Goal: Information Seeking & Learning: Learn about a topic

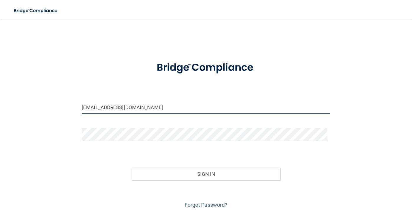
drag, startPoint x: 125, startPoint y: 107, endPoint x: 53, endPoint y: 105, distance: 72.4
click at [53, 105] on div "[EMAIL_ADDRESS][DOMAIN_NAME] Invalid email/password. You don't have permission …" at bounding box center [206, 117] width 389 height 185
type input "[EMAIL_ADDRESS][DOMAIN_NAME]"
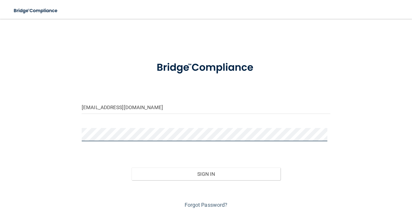
click at [60, 138] on div "[EMAIL_ADDRESS][DOMAIN_NAME] Invalid email/password. You don't have permission …" at bounding box center [206, 117] width 389 height 185
click at [132, 168] on button "Sign In" at bounding box center [206, 174] width 149 height 13
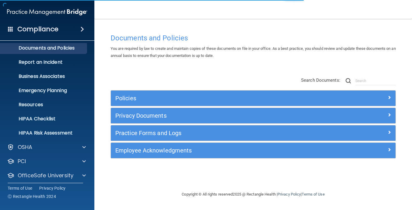
scroll to position [35, 0]
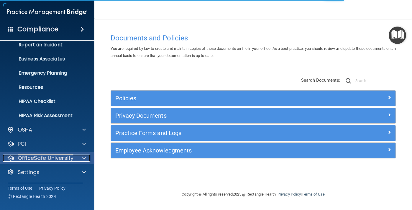
drag, startPoint x: 58, startPoint y: 160, endPoint x: 62, endPoint y: 159, distance: 4.3
click at [58, 159] on p "OfficeSafe University" at bounding box center [46, 158] width 56 height 7
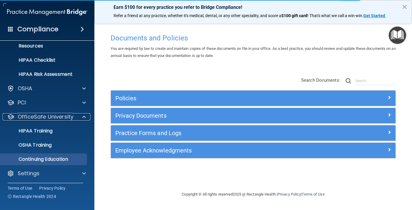
scroll to position [77, 0]
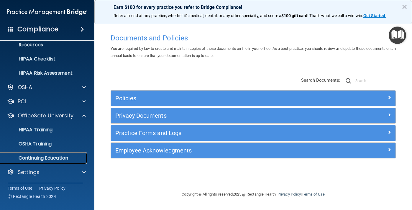
click at [37, 159] on p "Continuing Education" at bounding box center [44, 158] width 81 height 6
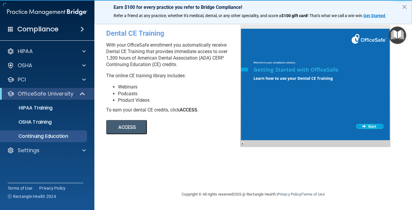
click at [125, 128] on button "ACCESS" at bounding box center [126, 127] width 41 height 14
